Goal: Task Accomplishment & Management: Use online tool/utility

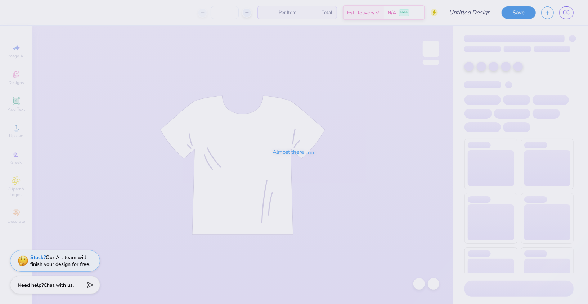
type input "BID Day #4"
type input "100"
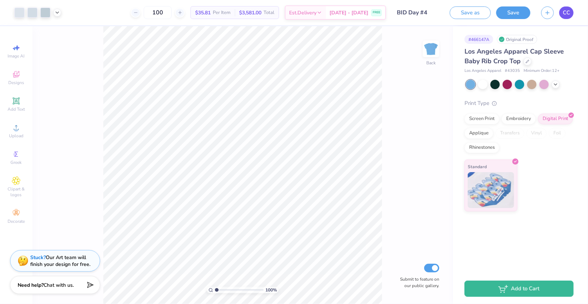
click at [566, 12] on span "CC" at bounding box center [565, 13] width 7 height 8
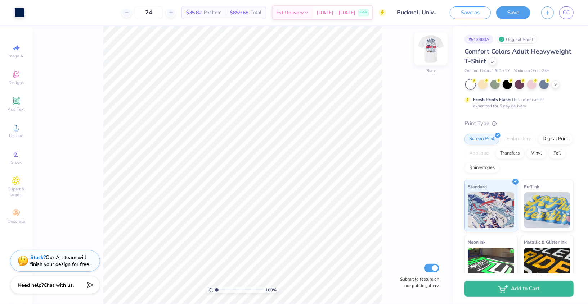
click at [437, 59] on img at bounding box center [430, 49] width 29 height 29
click at [222, 290] on input "range" at bounding box center [239, 290] width 49 height 6
drag, startPoint x: 223, startPoint y: 291, endPoint x: 213, endPoint y: 291, distance: 10.4
type input "1"
click at [215, 291] on input "range" at bounding box center [239, 290] width 49 height 6
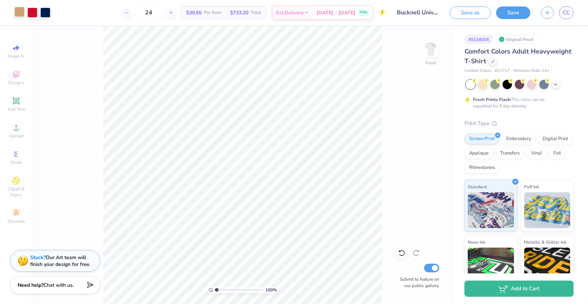
click at [22, 9] on div at bounding box center [19, 12] width 10 height 10
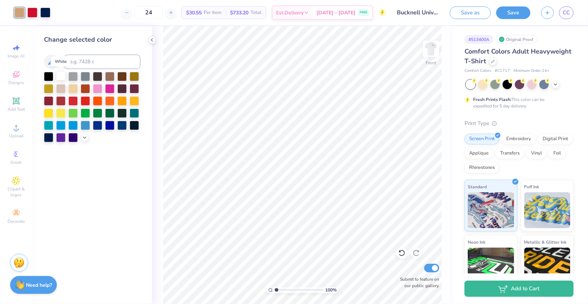
click at [60, 79] on div at bounding box center [60, 75] width 9 height 9
click at [399, 255] on icon at bounding box center [401, 253] width 7 height 7
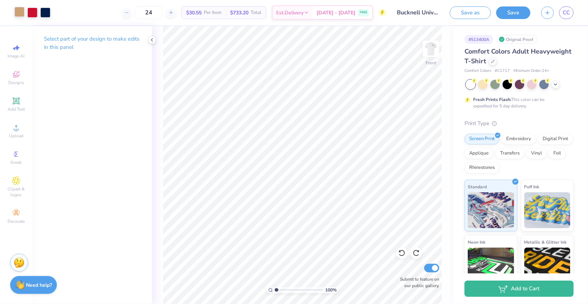
click at [22, 14] on div at bounding box center [19, 12] width 10 height 10
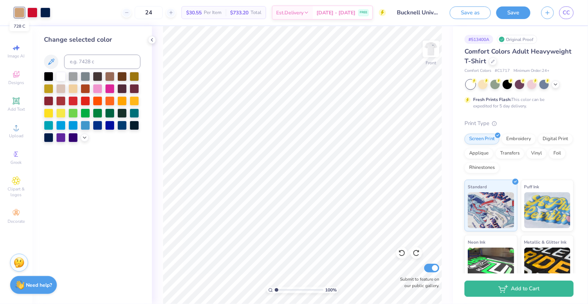
click at [22, 14] on div at bounding box center [19, 13] width 10 height 10
click at [49, 64] on icon at bounding box center [51, 62] width 6 height 6
click at [53, 64] on icon at bounding box center [51, 62] width 9 height 9
click at [52, 60] on icon at bounding box center [51, 62] width 6 height 6
click at [47, 63] on icon at bounding box center [51, 62] width 9 height 9
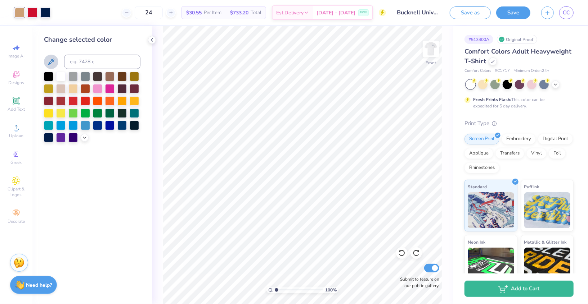
click at [48, 63] on icon at bounding box center [51, 62] width 9 height 9
click at [60, 77] on div at bounding box center [60, 75] width 9 height 9
click at [153, 41] on icon at bounding box center [152, 40] width 6 height 6
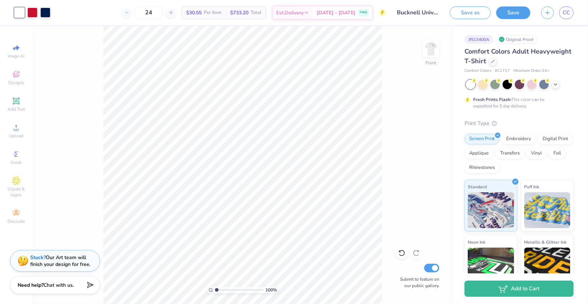
click at [21, 14] on div at bounding box center [19, 13] width 10 height 10
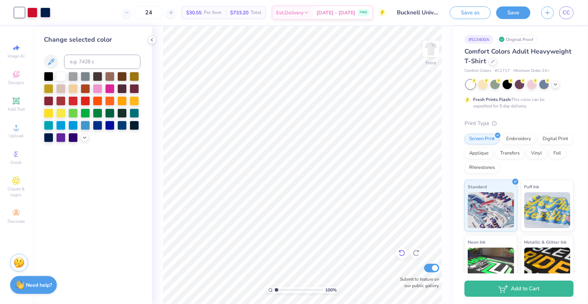
click at [402, 255] on icon at bounding box center [401, 253] width 7 height 7
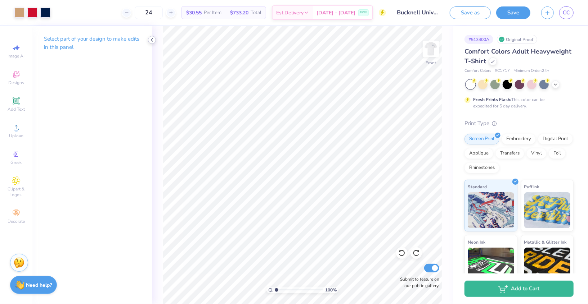
click at [152, 42] on icon at bounding box center [152, 40] width 6 height 6
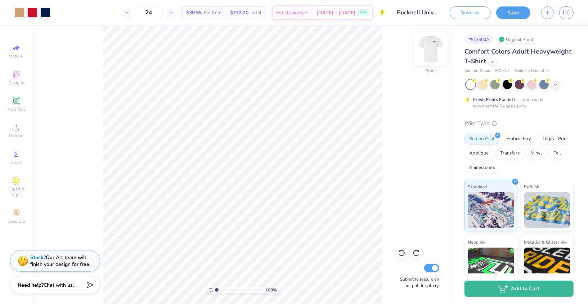
click at [426, 46] on img at bounding box center [430, 49] width 29 height 29
click at [18, 127] on icon at bounding box center [16, 127] width 9 height 9
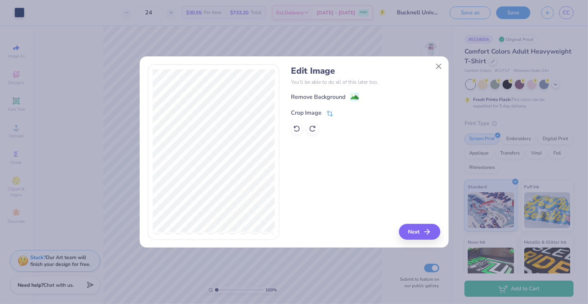
click at [323, 112] on div "Crop Image" at bounding box center [312, 113] width 42 height 9
click at [340, 111] on icon at bounding box center [341, 112] width 4 height 4
click at [336, 98] on div "Remove Background" at bounding box center [318, 98] width 54 height 9
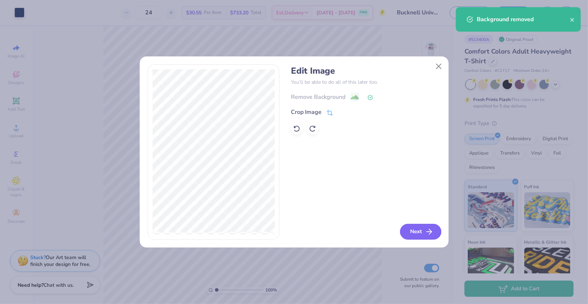
click at [429, 234] on icon "button" at bounding box center [429, 232] width 9 height 9
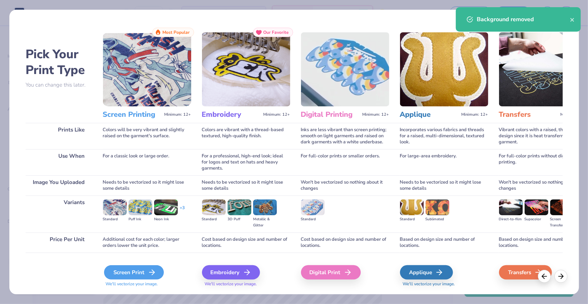
click at [141, 275] on div "Screen Print" at bounding box center [134, 273] width 60 height 14
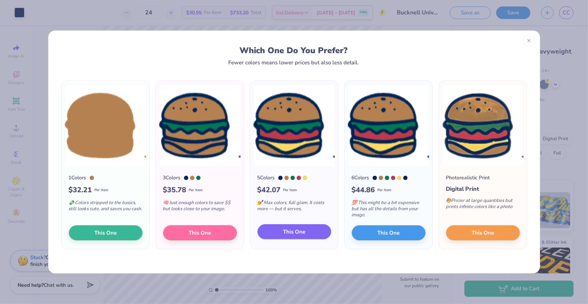
click at [307, 231] on button "This One" at bounding box center [294, 232] width 74 height 15
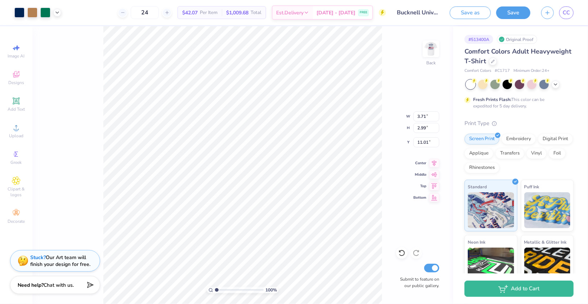
type input "2.34"
type input "1.89"
click at [58, 14] on icon at bounding box center [57, 12] width 6 height 6
type input "1.59"
type input "1.28"
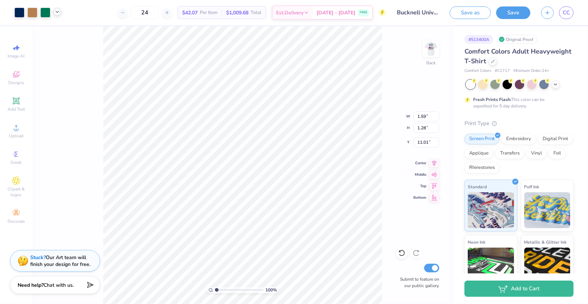
type input "1.15"
type input "0.93"
type input "4.21"
type input "4.43"
type input "1.20"
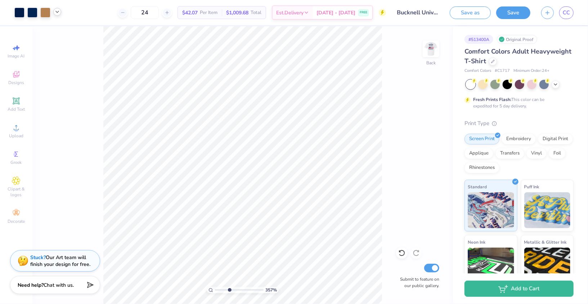
type input "3.57"
click at [229, 289] on input "range" at bounding box center [239, 290] width 49 height 6
type input "4.44"
type input "0.76"
type input "0.59"
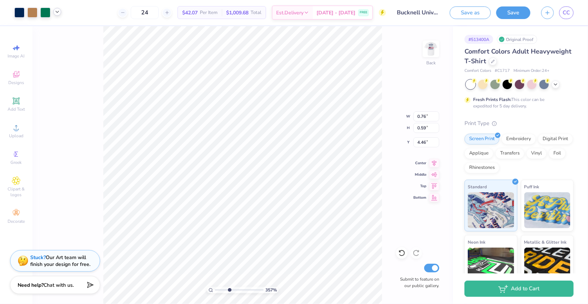
type input "2.70"
drag, startPoint x: 230, startPoint y: 290, endPoint x: 216, endPoint y: 290, distance: 14.8
click at [216, 290] on input "range" at bounding box center [239, 290] width 49 height 6
type input "2.81"
click at [225, 290] on input "range" at bounding box center [239, 290] width 49 height 6
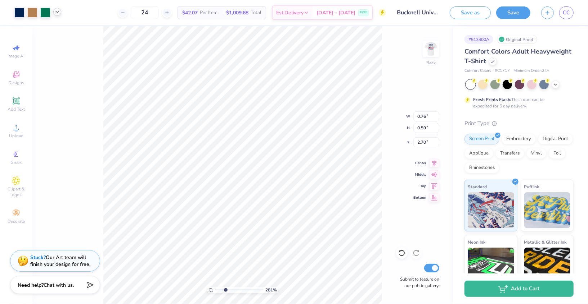
type input "4.21"
type input "5.48"
click at [238, 290] on input "range" at bounding box center [239, 290] width 49 height 6
type input "0.02"
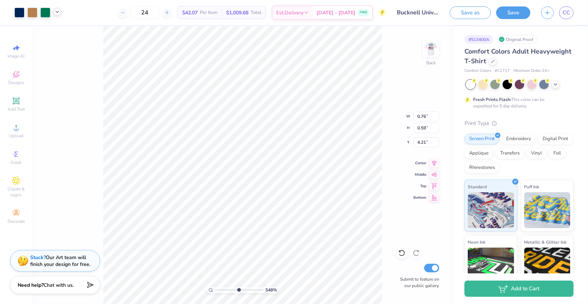
type input "4.72"
drag, startPoint x: 237, startPoint y: 292, endPoint x: 207, endPoint y: 292, distance: 30.2
type input "1"
click at [215, 292] on input "range" at bounding box center [239, 290] width 49 height 6
click at [60, 12] on div at bounding box center [57, 12] width 8 height 8
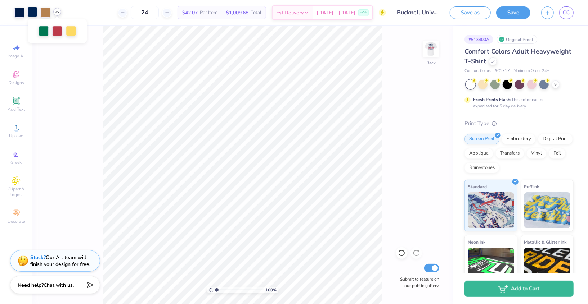
click at [29, 13] on div at bounding box center [32, 12] width 10 height 10
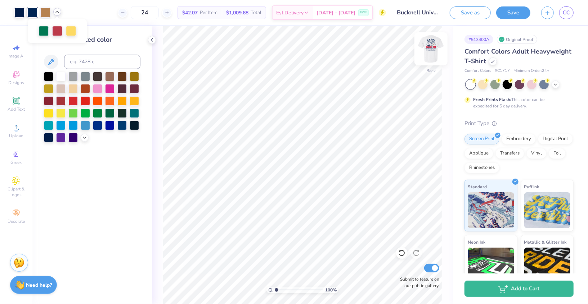
click at [429, 50] on img at bounding box center [430, 49] width 29 height 29
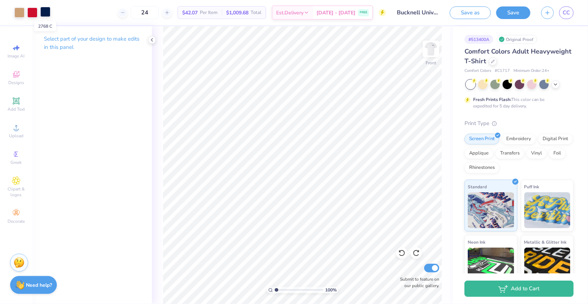
click at [47, 11] on div at bounding box center [45, 12] width 10 height 10
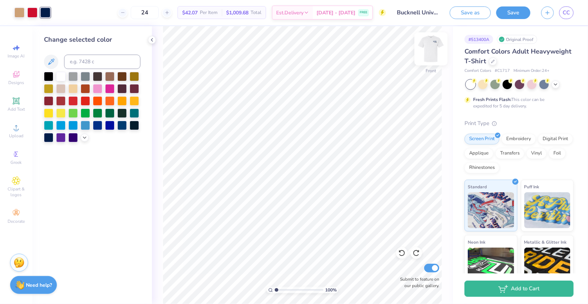
click at [434, 50] on img at bounding box center [430, 49] width 29 height 29
click at [19, 13] on div at bounding box center [19, 13] width 10 height 10
click at [33, 13] on div at bounding box center [32, 12] width 10 height 10
click at [73, 62] on input at bounding box center [102, 62] width 76 height 14
type input "2768"
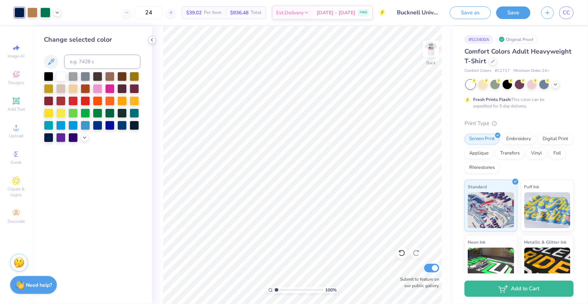
click at [152, 40] on polyline at bounding box center [151, 40] width 1 height 3
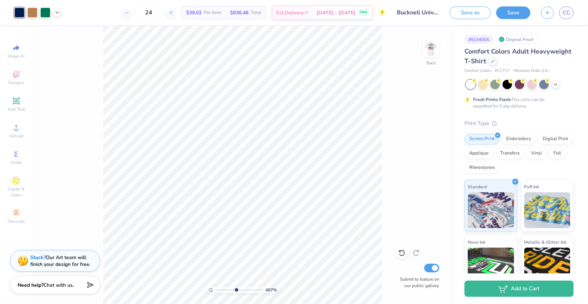
click at [236, 290] on input "range" at bounding box center [239, 290] width 49 height 6
drag, startPoint x: 235, startPoint y: 291, endPoint x: 202, endPoint y: 291, distance: 33.5
type input "1"
click at [215, 291] on input "range" at bounding box center [239, 290] width 49 height 6
click at [432, 54] on img at bounding box center [430, 49] width 29 height 29
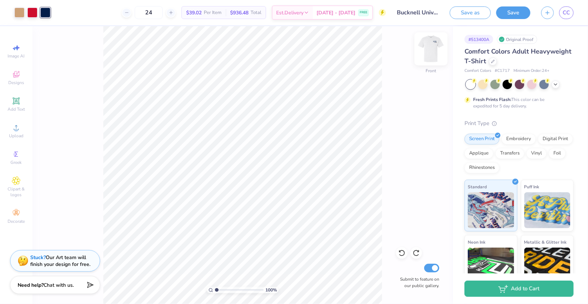
click at [430, 44] on img at bounding box center [430, 49] width 29 height 29
click at [511, 14] on button "Save" at bounding box center [513, 11] width 34 height 13
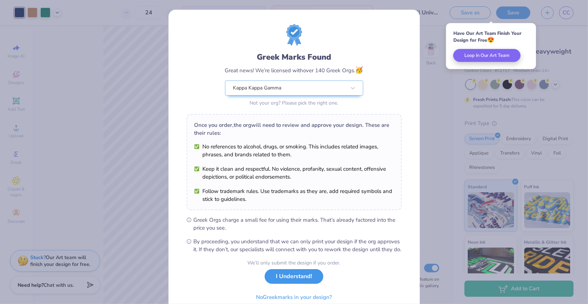
click at [298, 284] on button "I Understand!" at bounding box center [294, 277] width 59 height 15
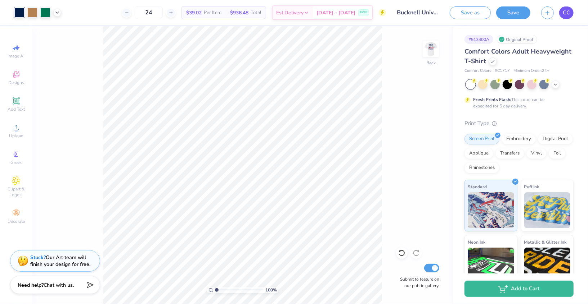
click at [566, 16] on span "CC" at bounding box center [565, 13] width 7 height 8
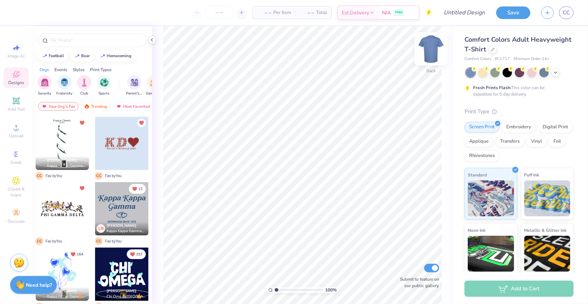
click at [434, 55] on img at bounding box center [430, 49] width 29 height 29
click at [556, 75] on icon at bounding box center [555, 72] width 6 height 6
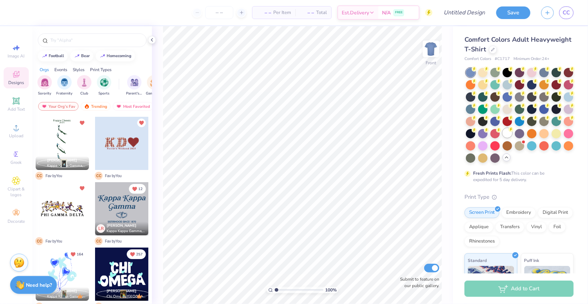
click at [509, 134] on div at bounding box center [506, 132] width 9 height 9
click at [151, 43] on div at bounding box center [152, 40] width 8 height 8
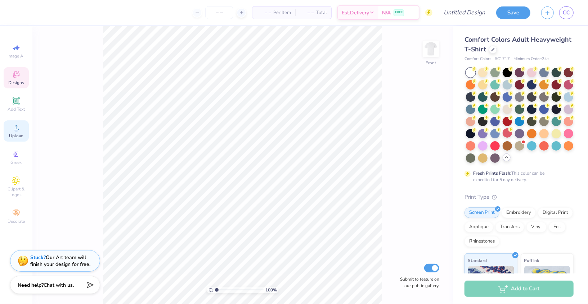
click at [18, 132] on icon at bounding box center [16, 127] width 9 height 9
click at [10, 135] on span "Upload" at bounding box center [16, 136] width 14 height 6
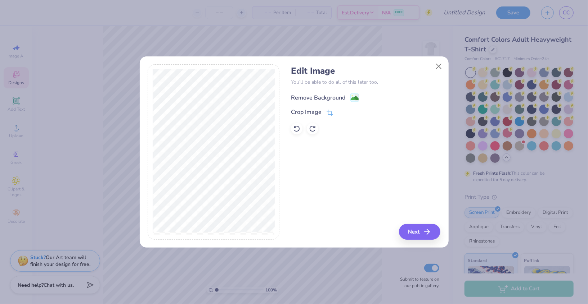
click at [309, 98] on div "Remove Background" at bounding box center [318, 98] width 54 height 9
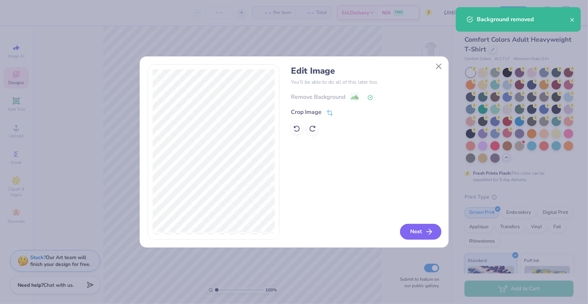
click at [422, 231] on button "Next" at bounding box center [420, 232] width 41 height 16
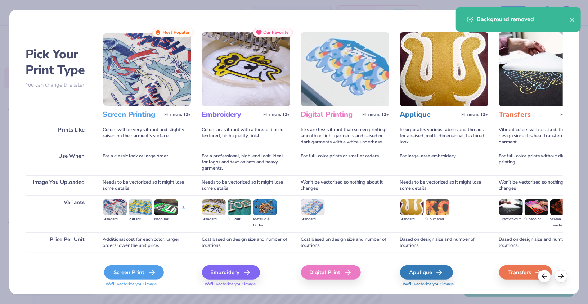
click at [136, 272] on div "Screen Print" at bounding box center [134, 273] width 60 height 14
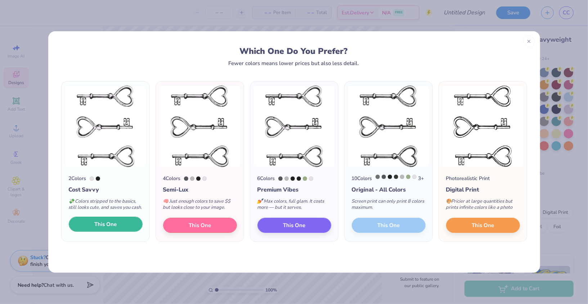
click at [98, 229] on span "This One" at bounding box center [105, 225] width 22 height 8
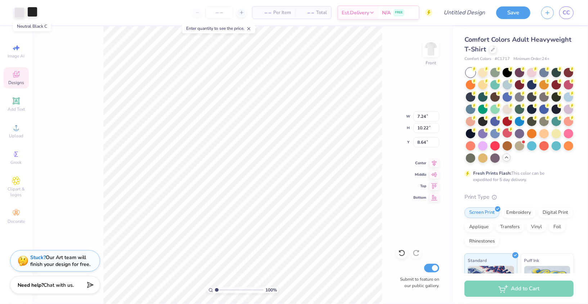
click at [32, 12] on div at bounding box center [32, 12] width 10 height 10
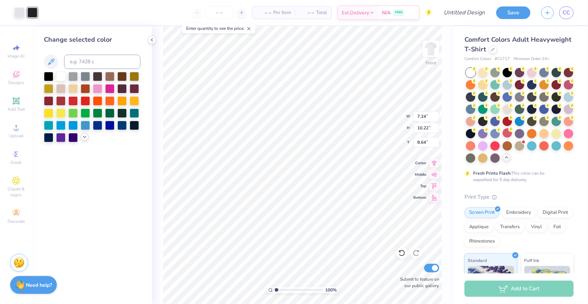
click at [84, 137] on icon at bounding box center [85, 137] width 6 height 6
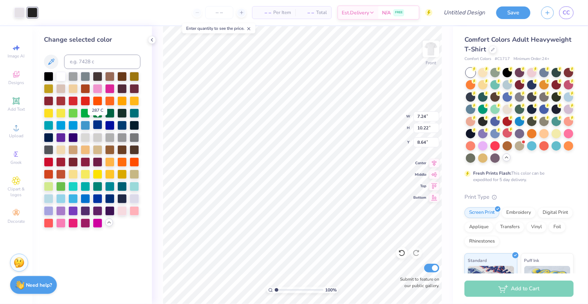
click at [97, 126] on div at bounding box center [97, 124] width 9 height 9
click at [20, 15] on div at bounding box center [19, 12] width 10 height 10
click at [49, 199] on div at bounding box center [48, 198] width 9 height 9
click at [75, 136] on div at bounding box center [72, 136] width 9 height 9
click at [125, 126] on div at bounding box center [121, 124] width 9 height 9
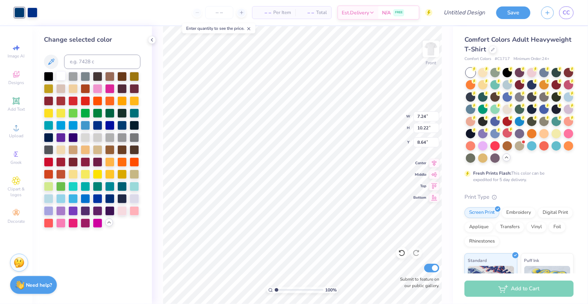
click at [61, 76] on div at bounding box center [60, 75] width 9 height 9
click at [33, 14] on div at bounding box center [32, 12] width 10 height 10
click at [73, 127] on div at bounding box center [72, 124] width 9 height 9
click at [99, 126] on div at bounding box center [97, 124] width 9 height 9
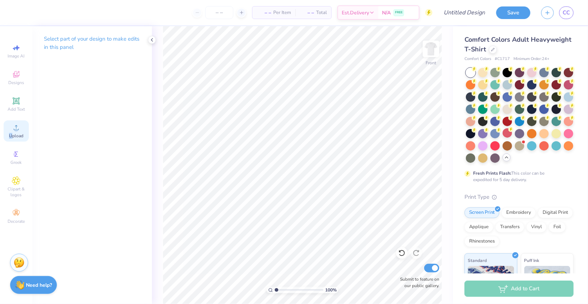
click at [11, 134] on span "Upload" at bounding box center [16, 136] width 14 height 6
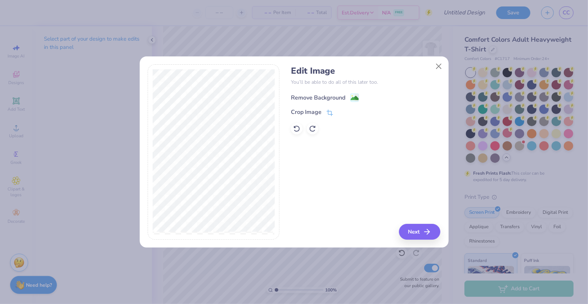
click at [325, 95] on div "Remove Background" at bounding box center [318, 98] width 54 height 9
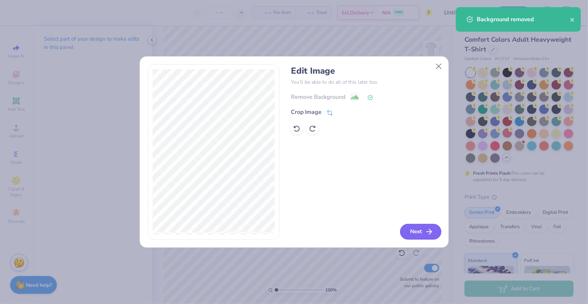
click at [413, 232] on button "Next" at bounding box center [420, 232] width 41 height 16
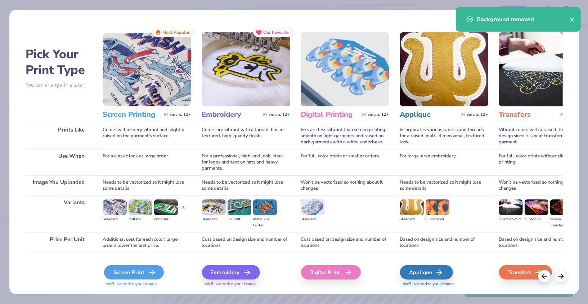
click at [139, 271] on div "Screen Print" at bounding box center [134, 273] width 60 height 14
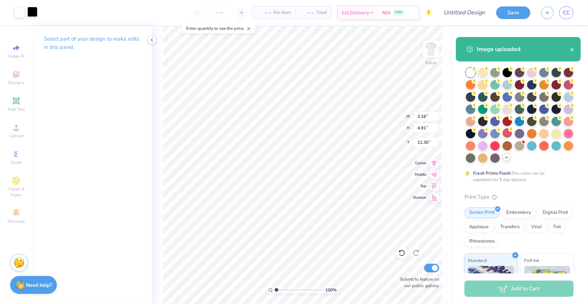
click at [34, 13] on div at bounding box center [32, 12] width 10 height 10
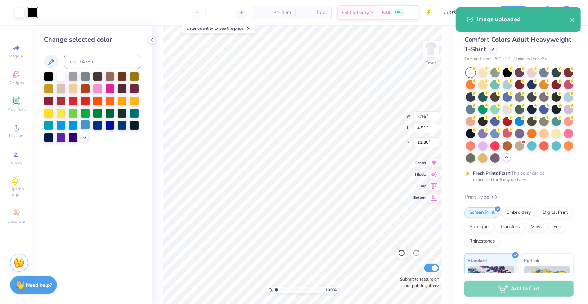
click at [85, 125] on div at bounding box center [85, 124] width 9 height 9
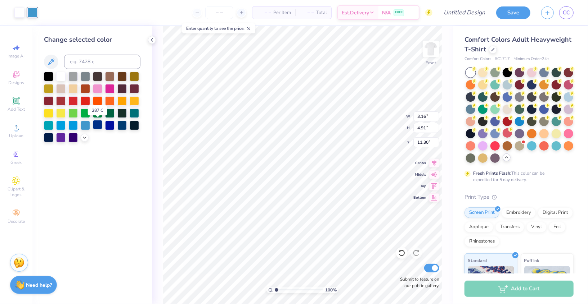
click at [94, 127] on div at bounding box center [97, 124] width 9 height 9
click at [86, 137] on icon at bounding box center [85, 137] width 6 height 6
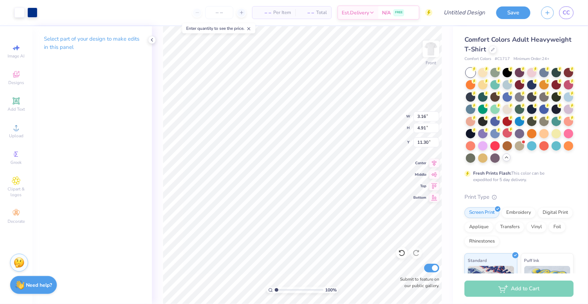
type input "10.59"
